Goal: Transaction & Acquisition: Book appointment/travel/reservation

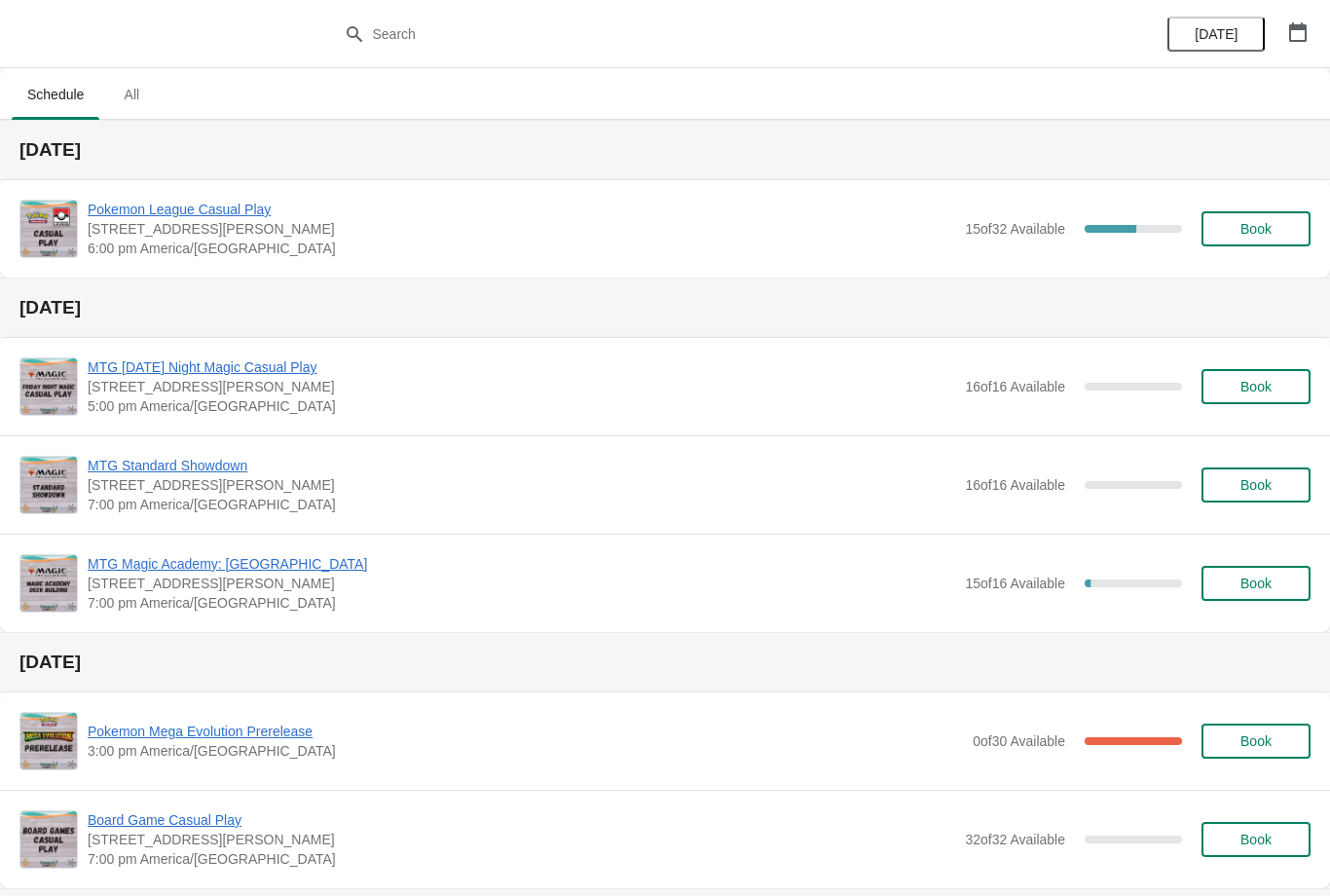
click at [1241, 256] on div "Pokemon League Casual Play [STREET_ADDRESS][PERSON_NAME] 6:00 pm [GEOGRAPHIC_DA…" at bounding box center [699, 229] width 1223 height 58
click at [1228, 226] on span "Book" at bounding box center [1256, 229] width 74 height 16
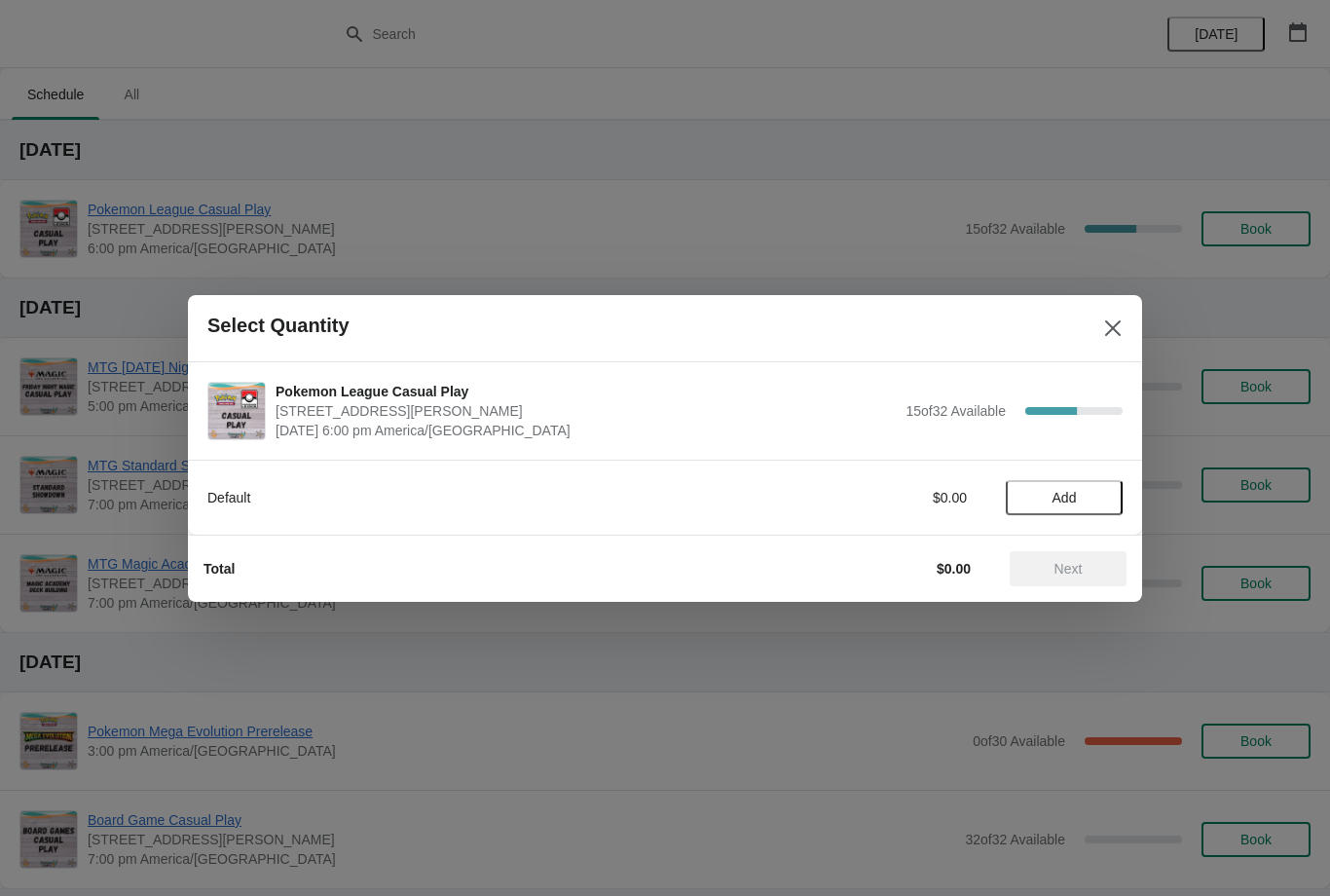
click at [1048, 512] on button "Add" at bounding box center [1064, 497] width 117 height 35
click at [1067, 558] on button "Next" at bounding box center [1067, 568] width 117 height 35
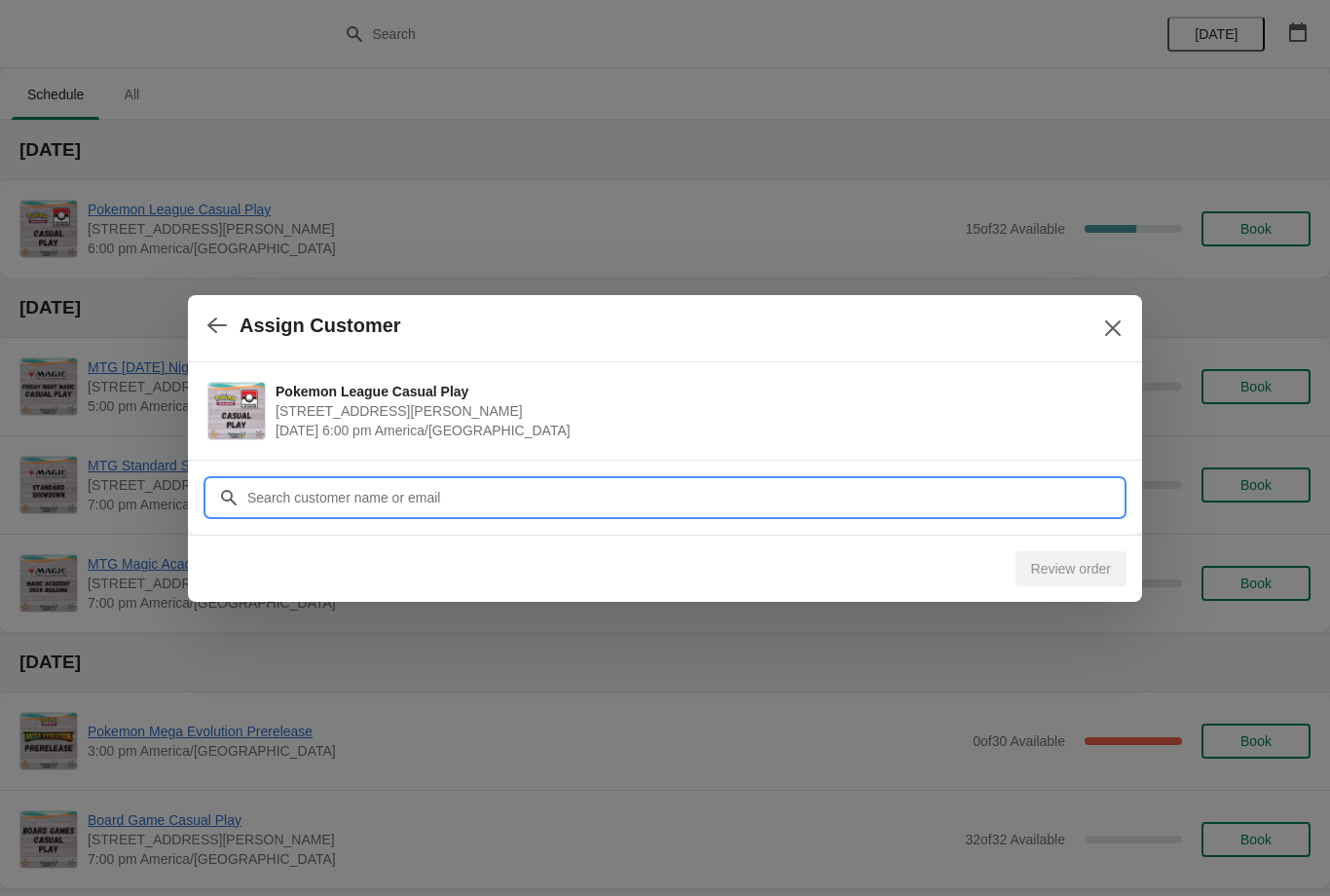
click at [1037, 498] on input "Customer" at bounding box center [684, 497] width 876 height 35
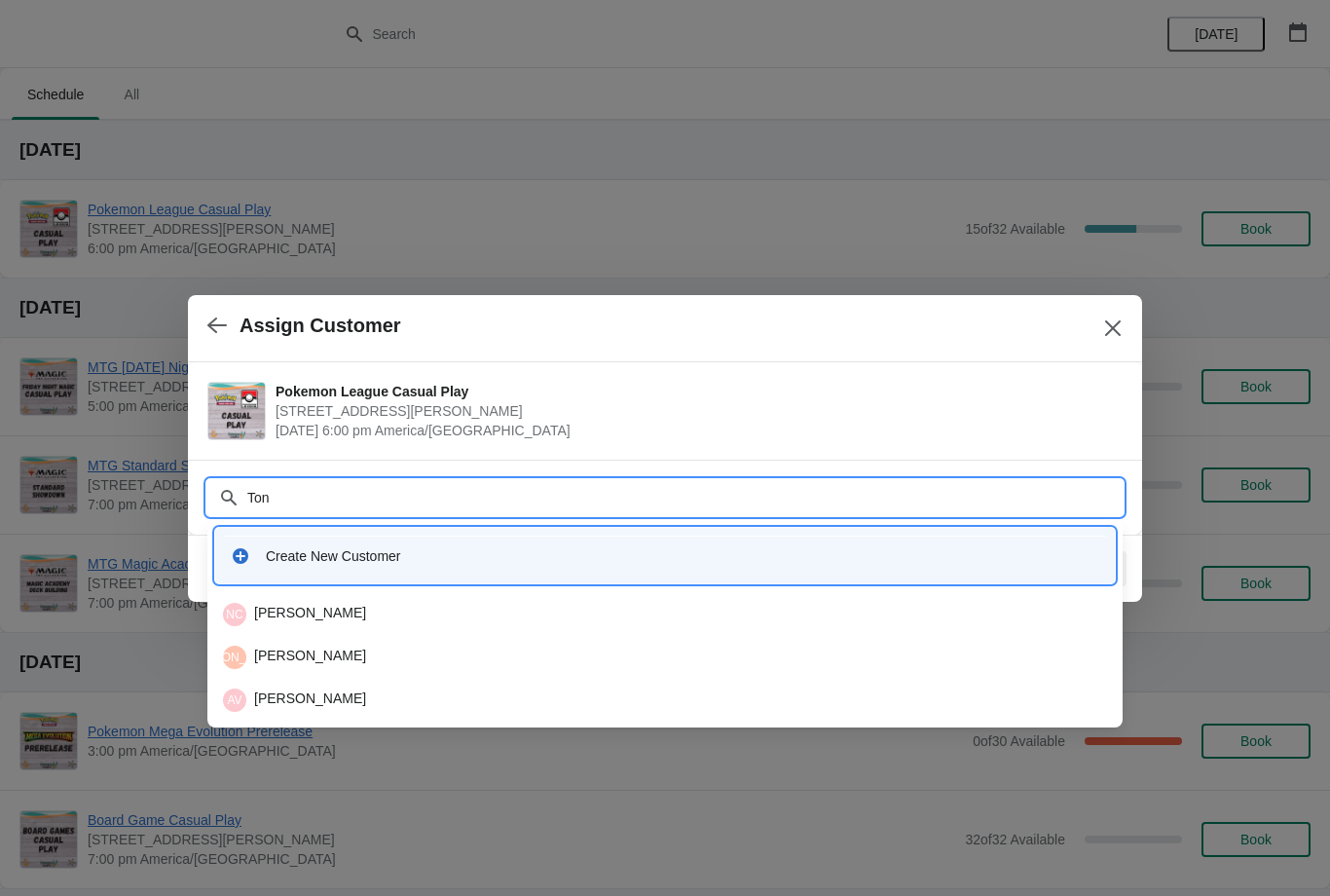
type input "[PERSON_NAME]"
click at [581, 695] on div "TV [PERSON_NAME]" at bounding box center [665, 699] width 884 height 23
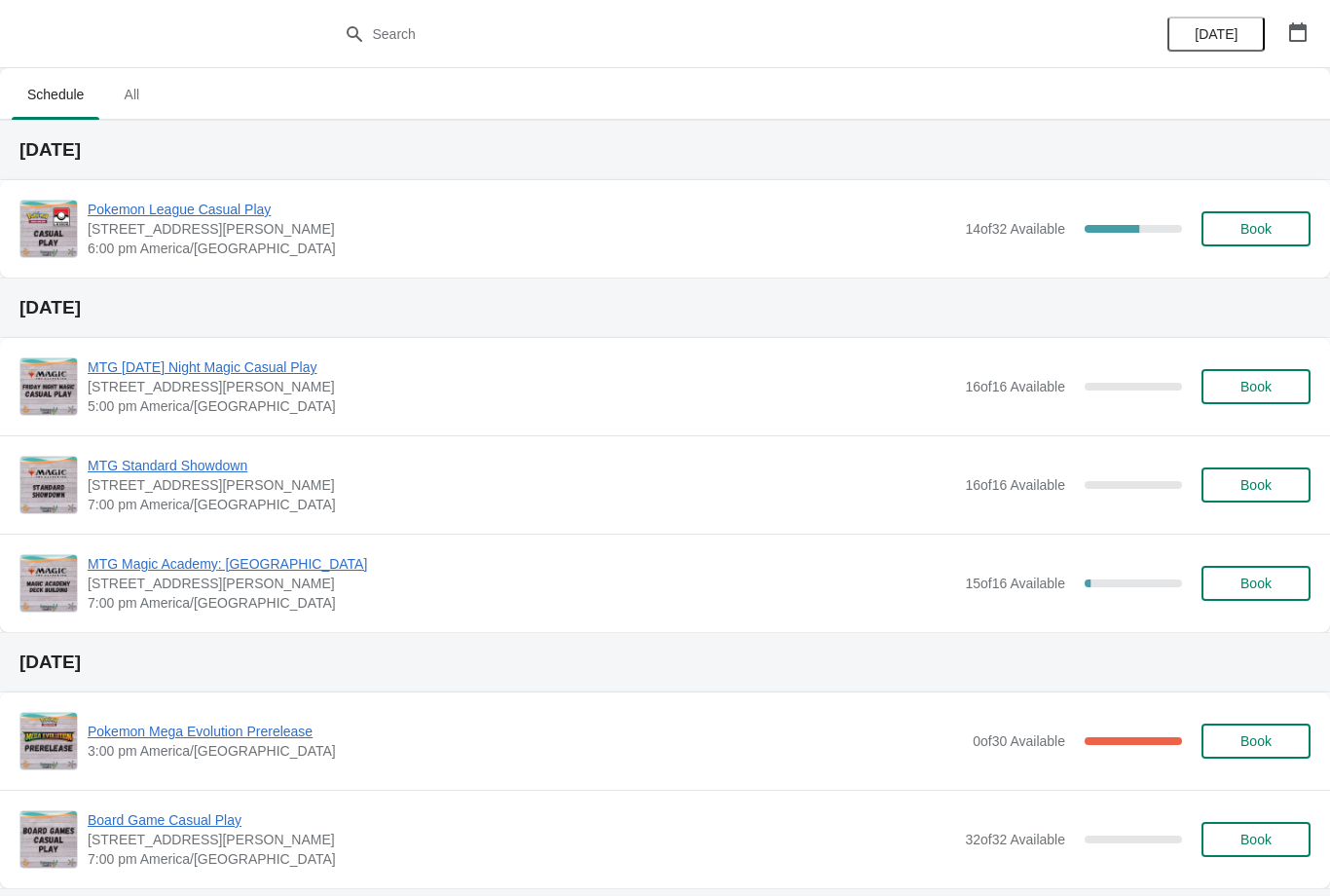
click at [1274, 238] on button "Book" at bounding box center [1255, 228] width 109 height 35
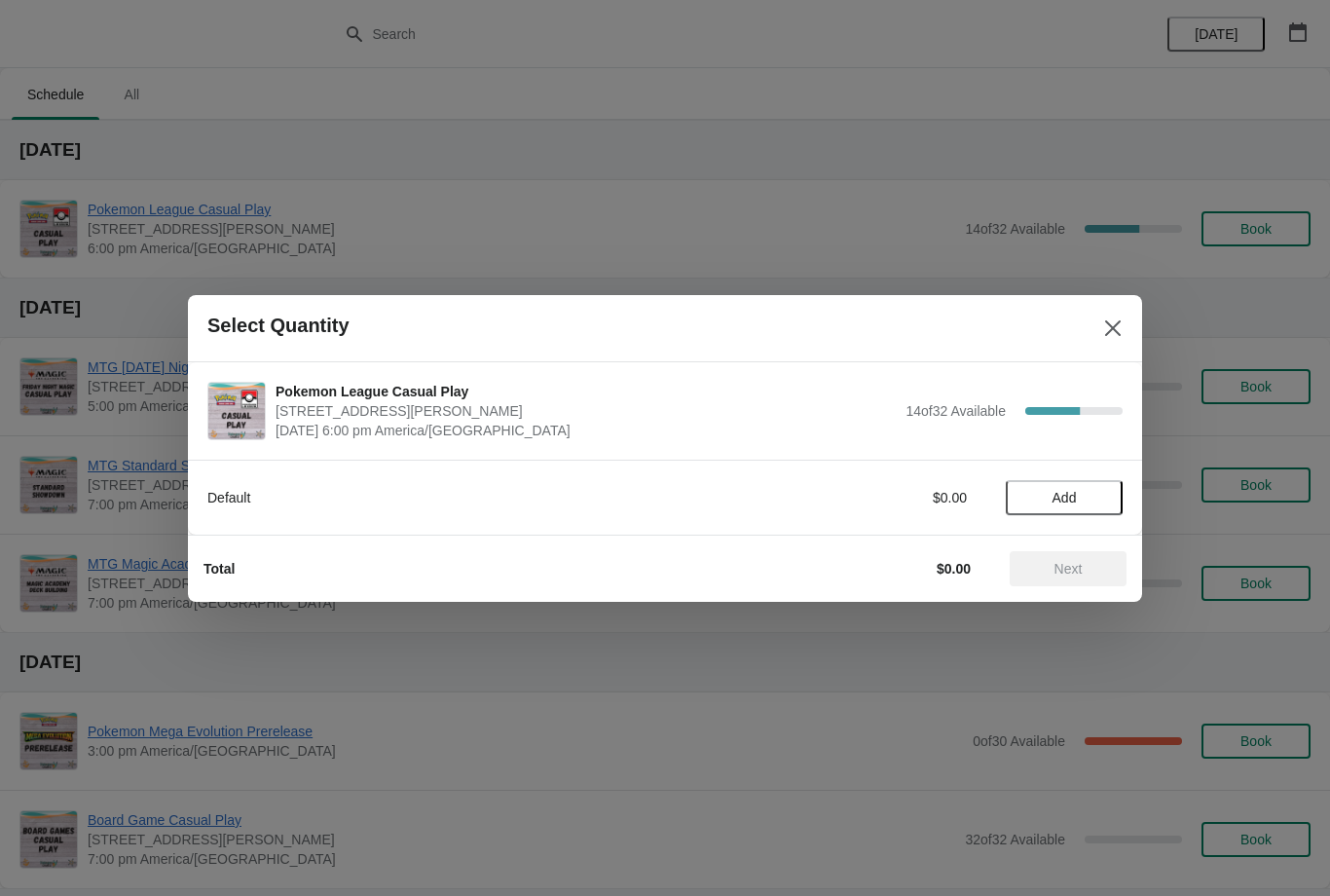
click at [1072, 512] on button "Add" at bounding box center [1064, 497] width 117 height 35
click at [1086, 570] on span "Next" at bounding box center [1068, 569] width 86 height 16
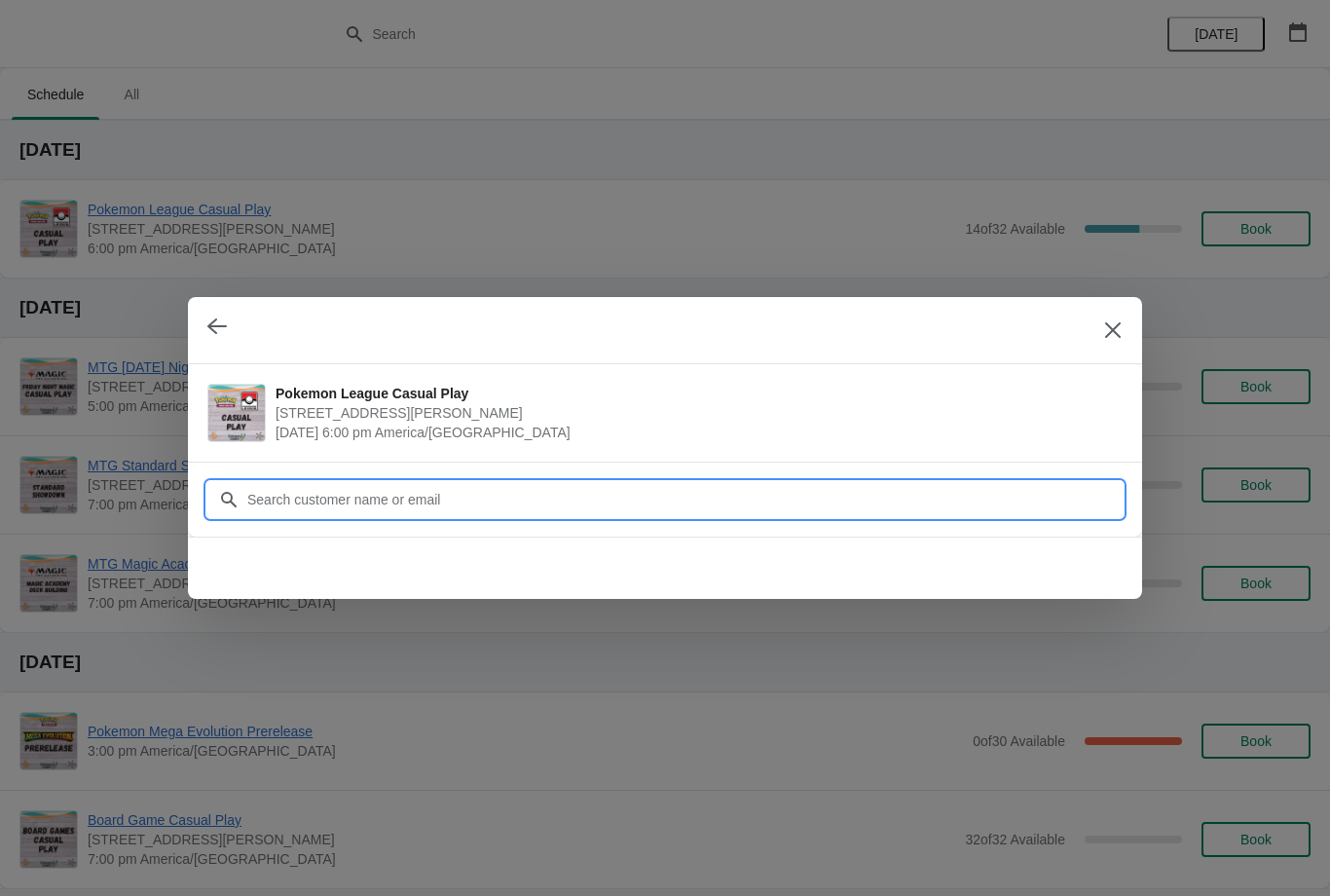
click at [1053, 508] on input "Customer" at bounding box center [684, 499] width 876 height 35
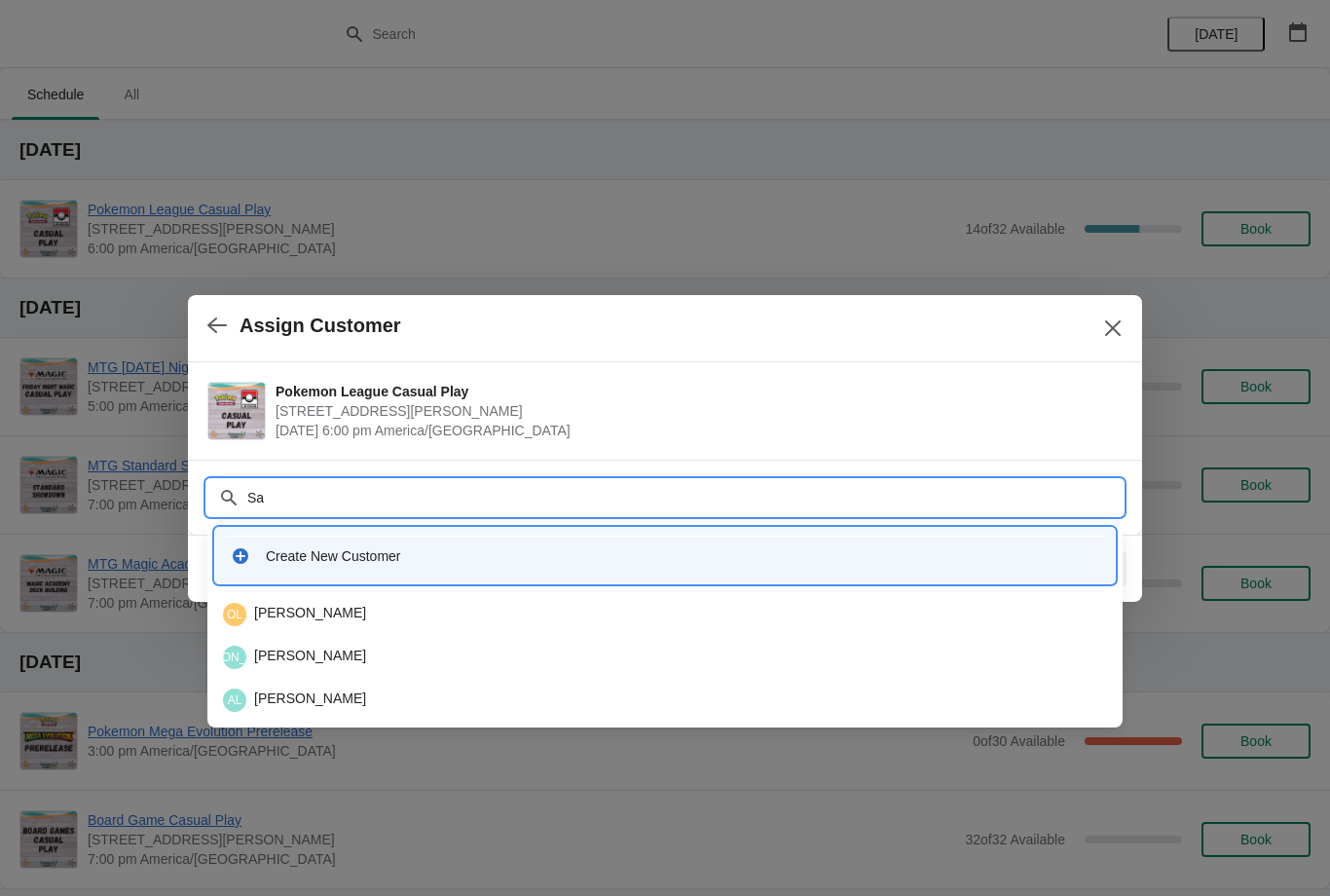
type input "Sac"
click at [525, 599] on div "SH Sacara Hopper" at bounding box center [664, 614] width 899 height 39
